Goal: Subscribe to service/newsletter

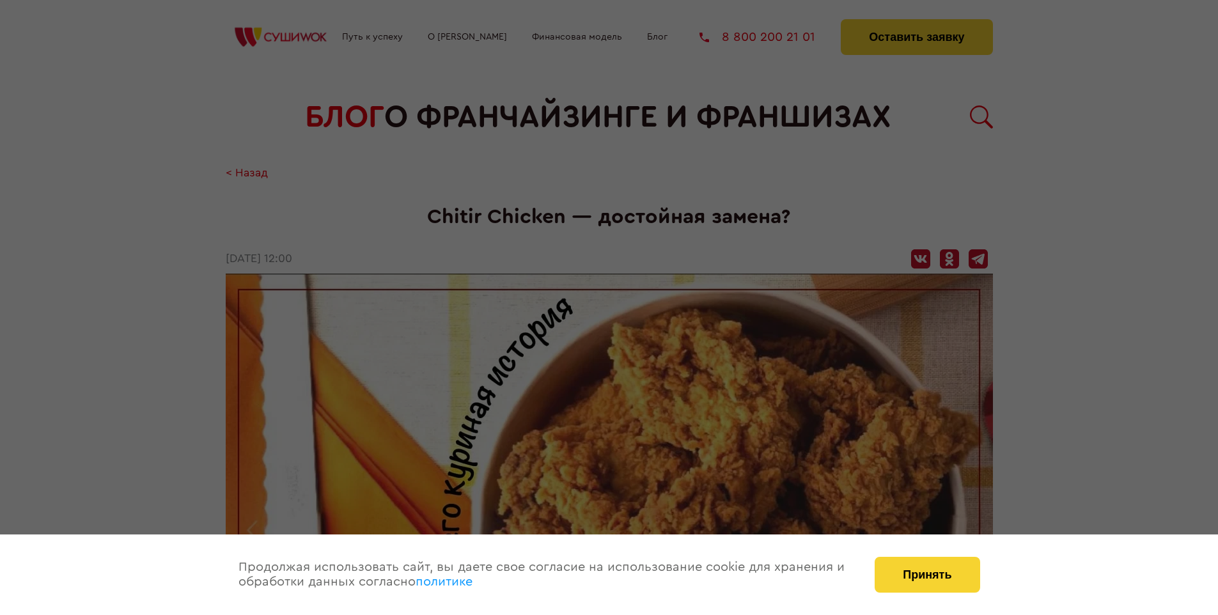
scroll to position [1049, 0]
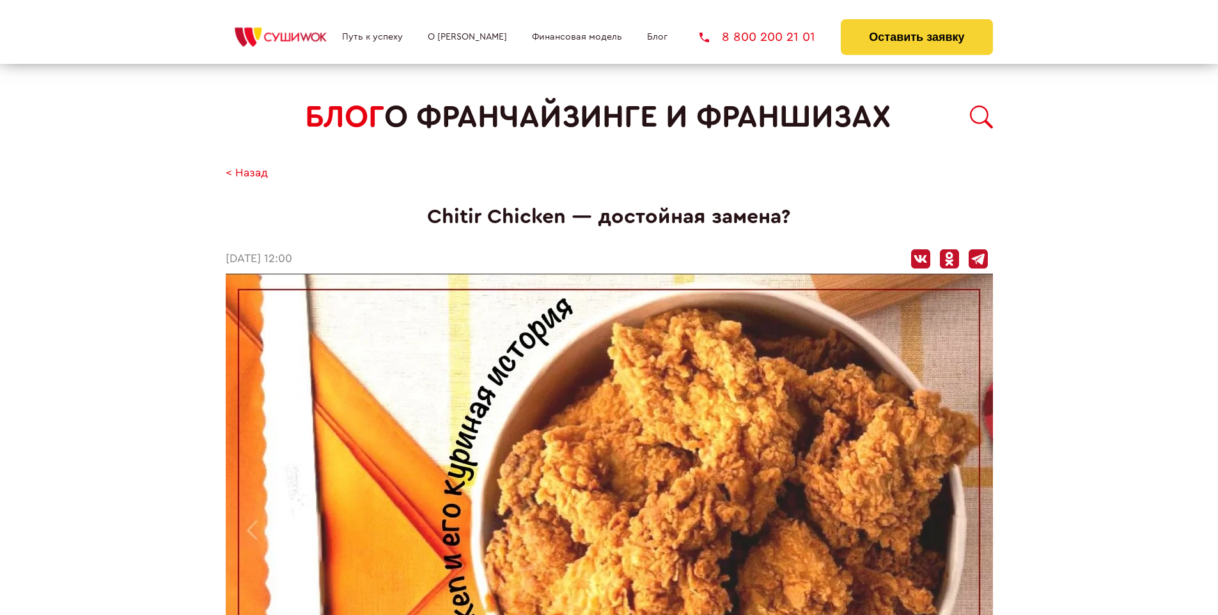
scroll to position [1049, 0]
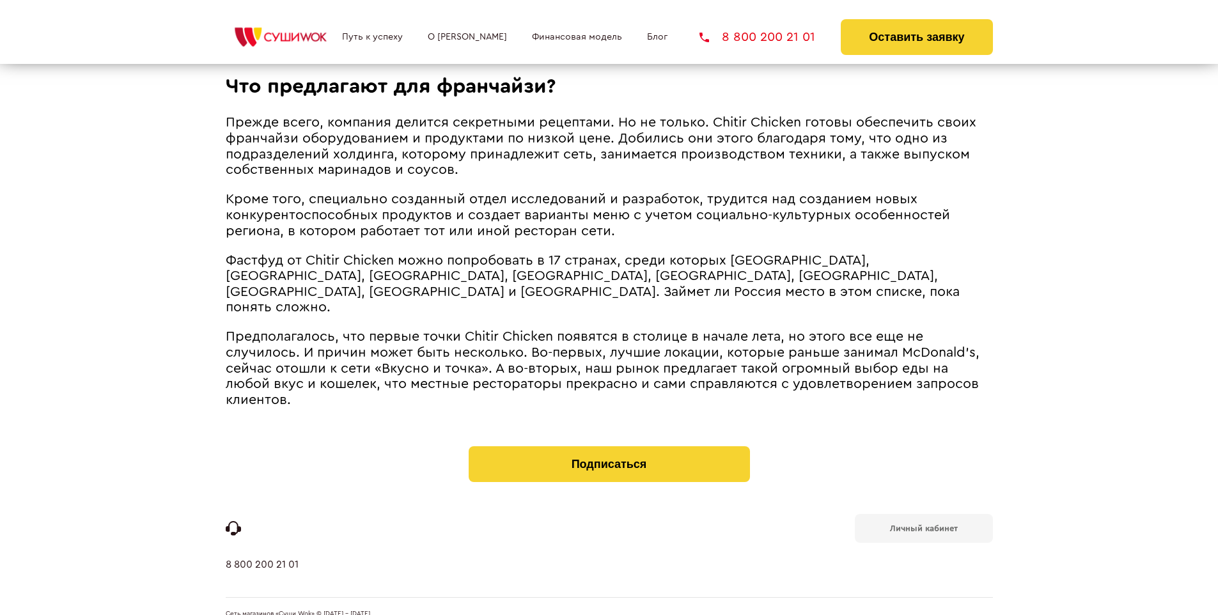
click at [923, 524] on b "Личный кабинет" at bounding box center [924, 528] width 68 height 8
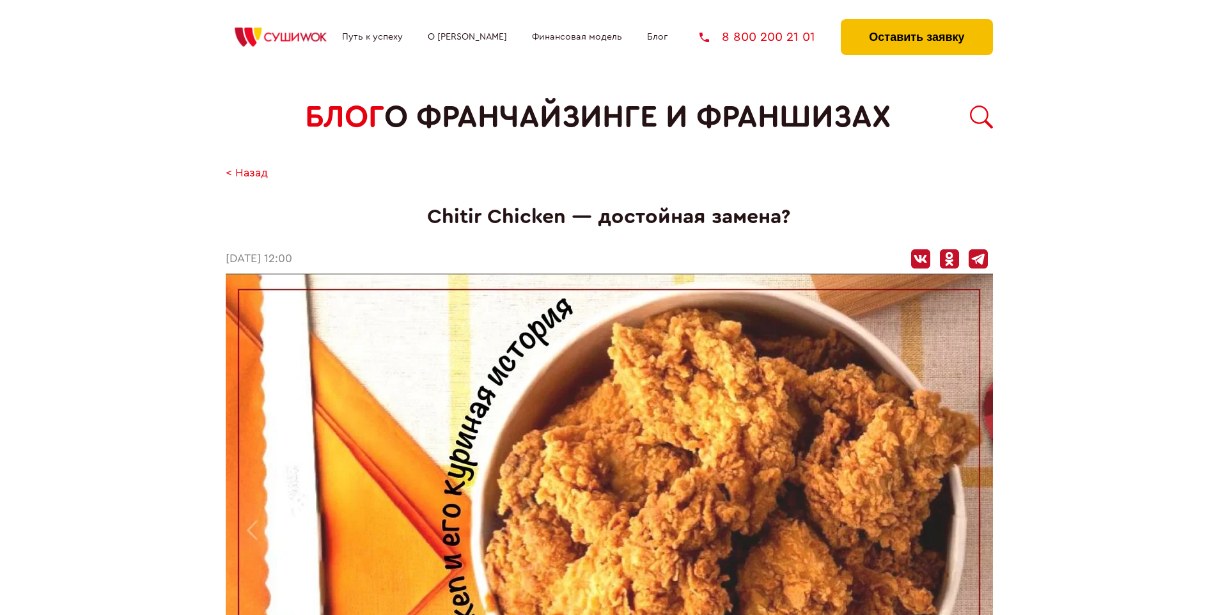
click at [916, 22] on button "Оставить заявку" at bounding box center [917, 37] width 152 height 36
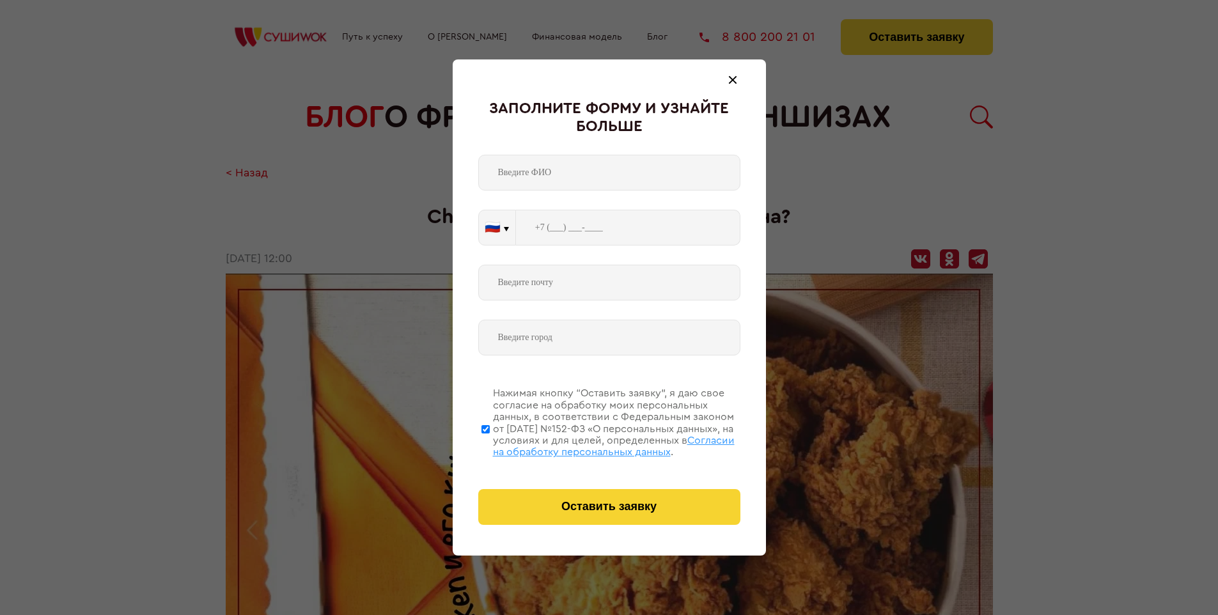
click at [593, 444] on span "Согласии на обработку персональных данных" at bounding box center [614, 446] width 242 height 22
click at [490, 444] on input "Нажимая кнопку “Оставить заявку”, я даю свое согласие на обработку моих персона…" at bounding box center [486, 429] width 8 height 102
checkbox input "false"
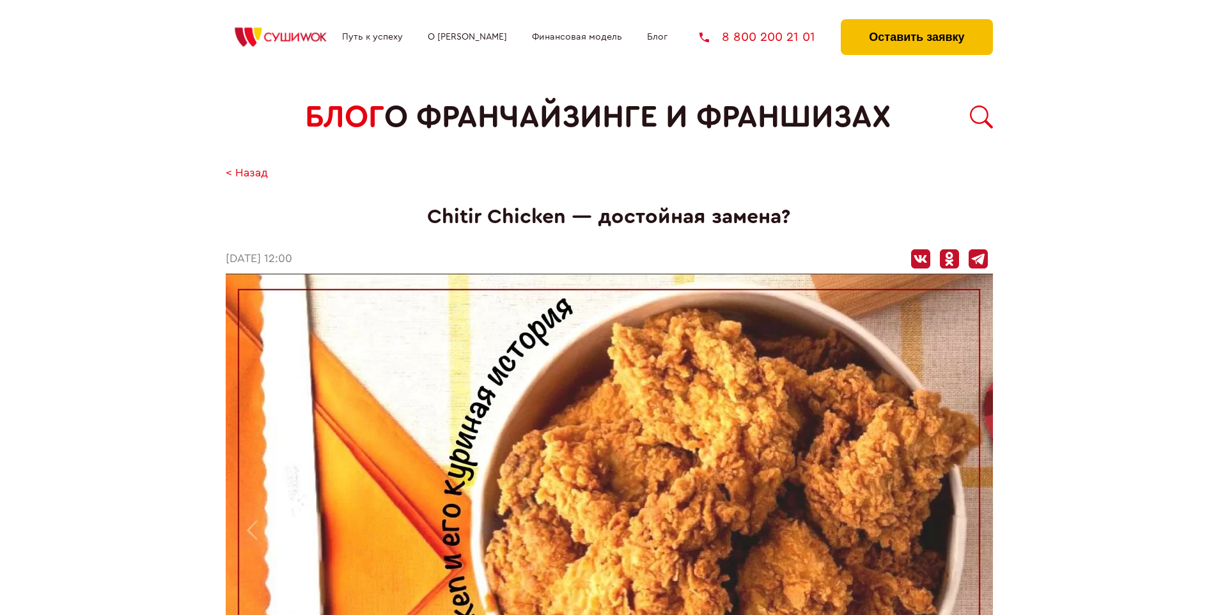
click at [916, 22] on button "Оставить заявку" at bounding box center [917, 37] width 152 height 36
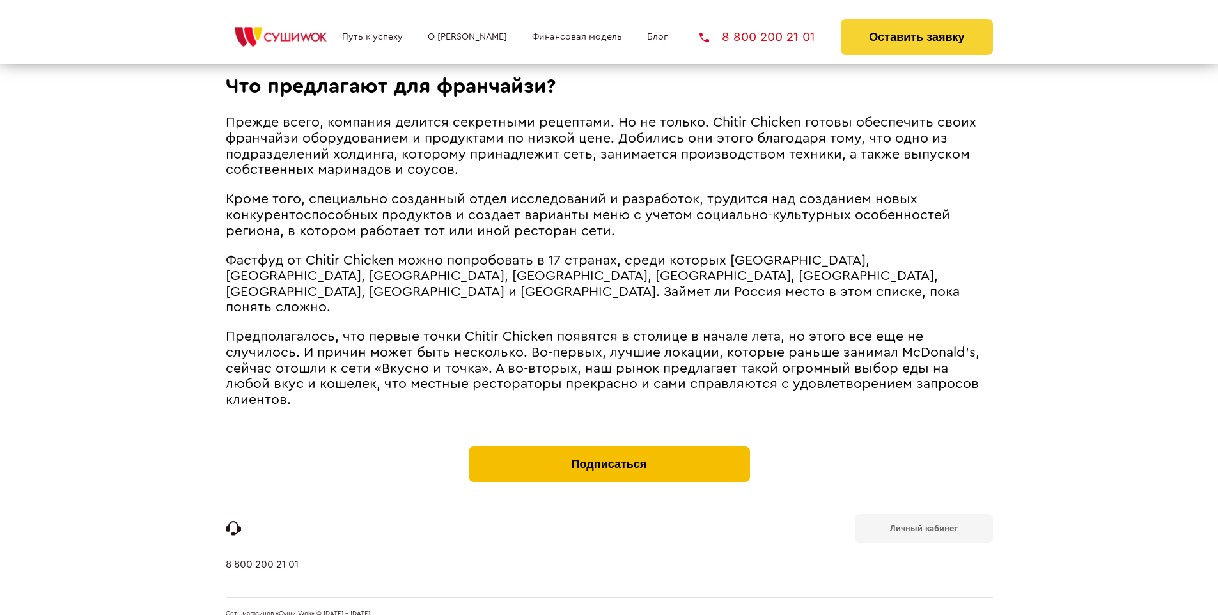
click at [609, 446] on button "Подписаться" at bounding box center [609, 464] width 281 height 36
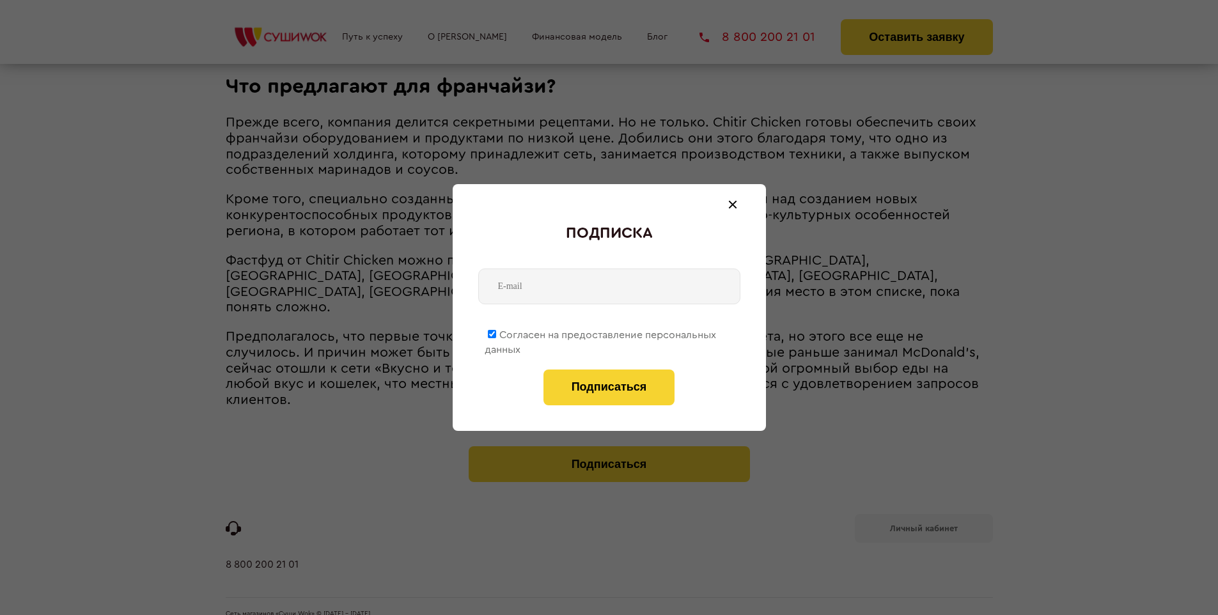
click at [601, 333] on span "Согласен на предоставление персональных данных" at bounding box center [600, 342] width 231 height 25
click at [496, 333] on input "Согласен на предоставление персональных данных" at bounding box center [492, 334] width 8 height 8
checkbox input "false"
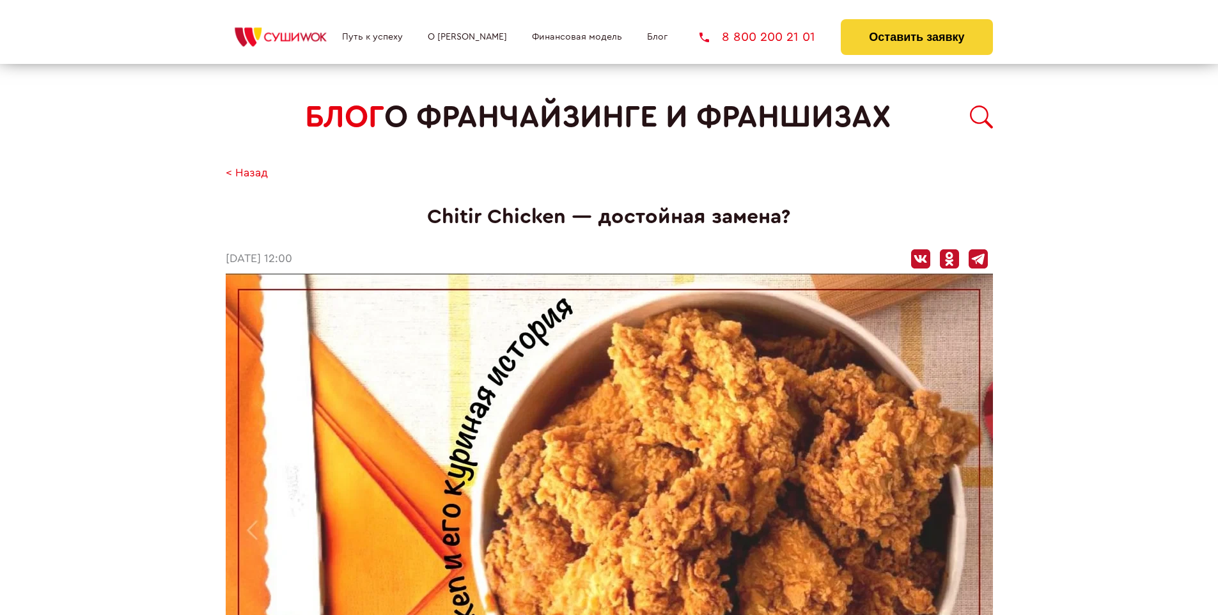
scroll to position [1049, 0]
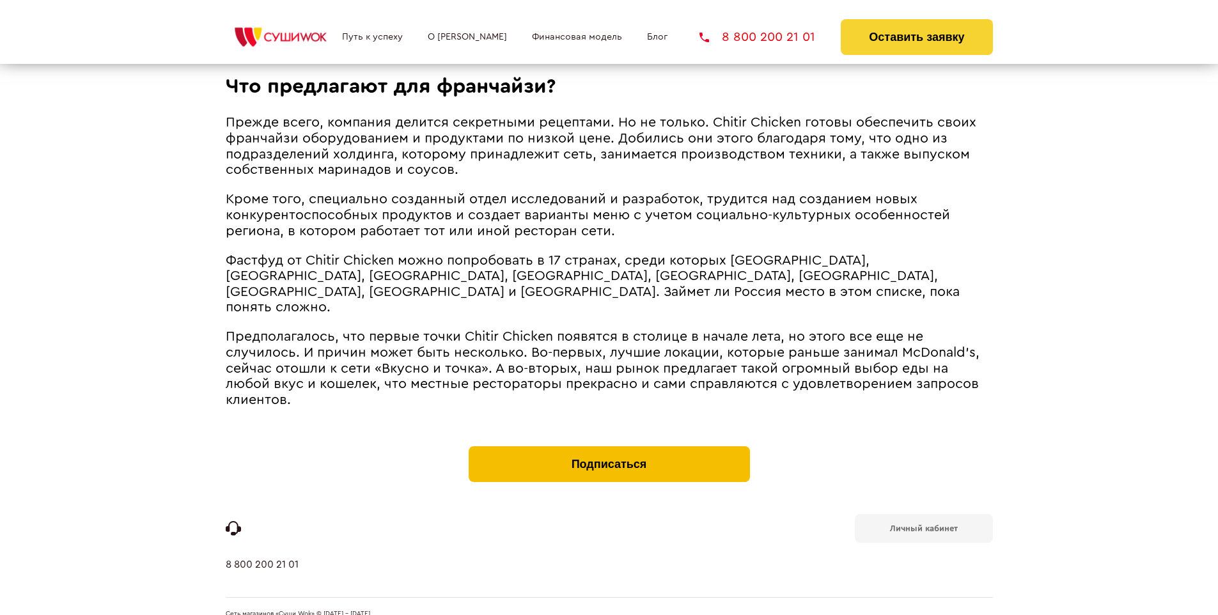
click at [609, 446] on button "Подписаться" at bounding box center [609, 464] width 281 height 36
